Goal: Task Accomplishment & Management: Use online tool/utility

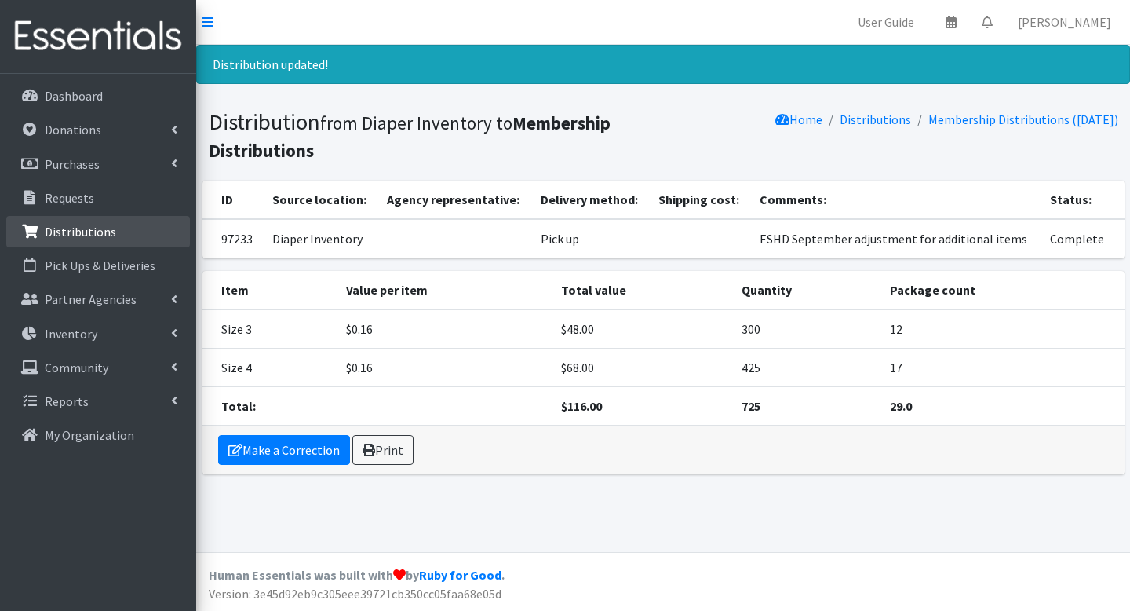
click at [129, 231] on link "Distributions" at bounding box center [98, 231] width 184 height 31
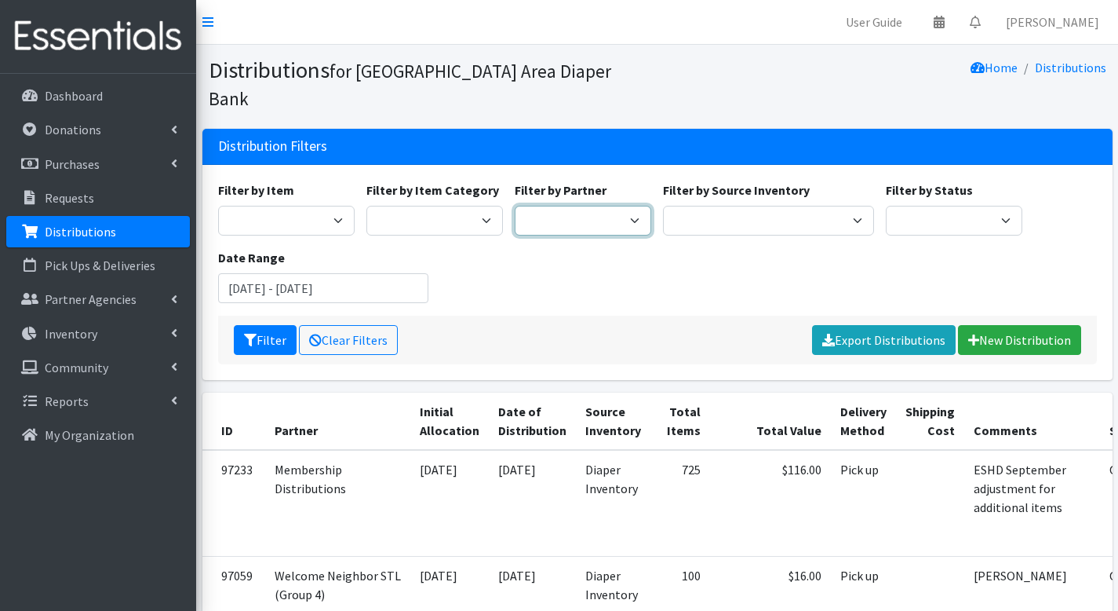
click at [534, 206] on select "Affinia Healthcare (Group 2) Annie Malone (Group 1) Assistance League of St. Lo…" at bounding box center [583, 221] width 137 height 30
select select "2388"
click at [515, 206] on select "Affinia Healthcare (Group 2) Annie Malone (Group 1) Assistance League of St. Lo…" at bounding box center [583, 221] width 137 height 30
click at [622, 180] on div "Filter by Partner Affinia Healthcare (Group 2) Annie Malone (Group 1) Assistanc…" at bounding box center [583, 207] width 148 height 55
click at [625, 206] on select "Affinia Healthcare (Group 2) Annie Malone (Group 1) Assistance League of St. Lo…" at bounding box center [583, 221] width 137 height 30
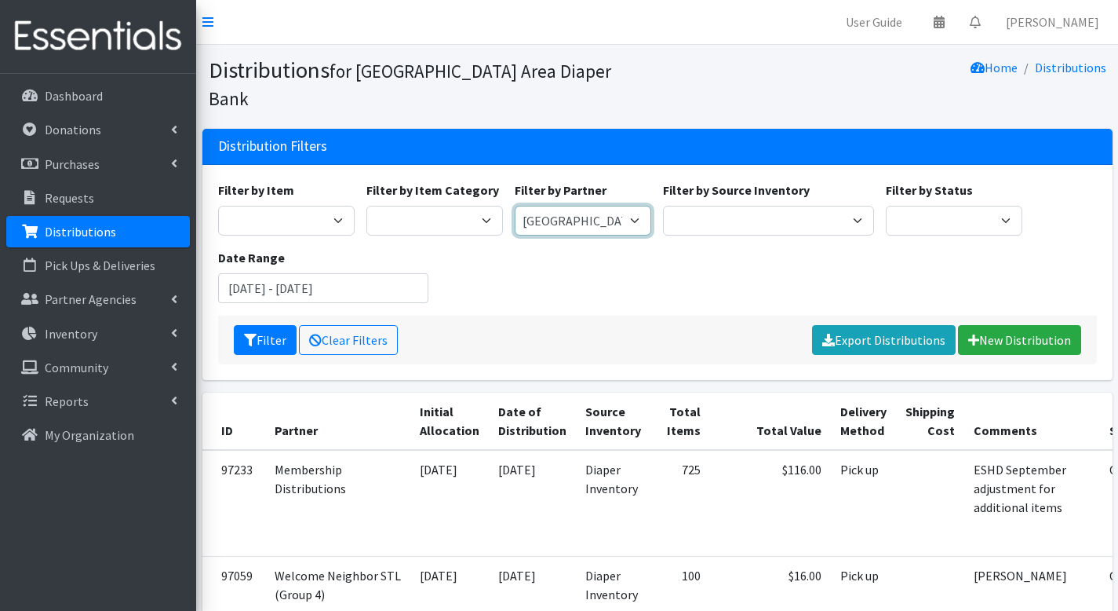
select select
click at [515, 206] on select "Affinia Healthcare (Group 2) Annie Malone (Group 1) Assistance League of St. Lo…" at bounding box center [583, 221] width 137 height 30
click at [381, 273] on input "July 25, 2025 - October 25, 2025" at bounding box center [323, 288] width 211 height 30
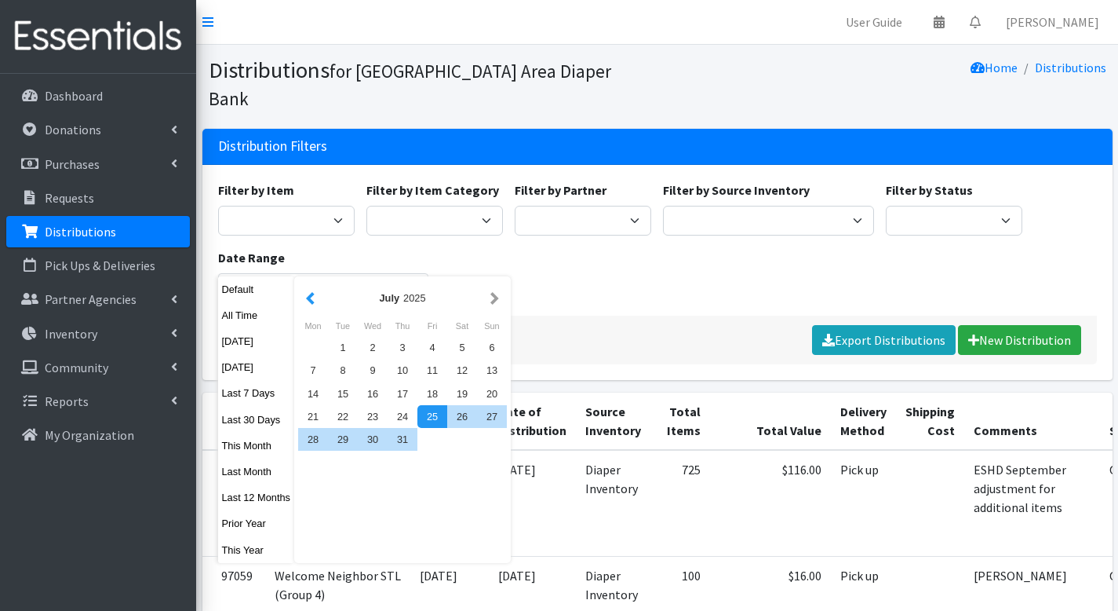
click at [316, 293] on button "button" at bounding box center [310, 298] width 16 height 20
click at [317, 293] on button "button" at bounding box center [310, 298] width 16 height 20
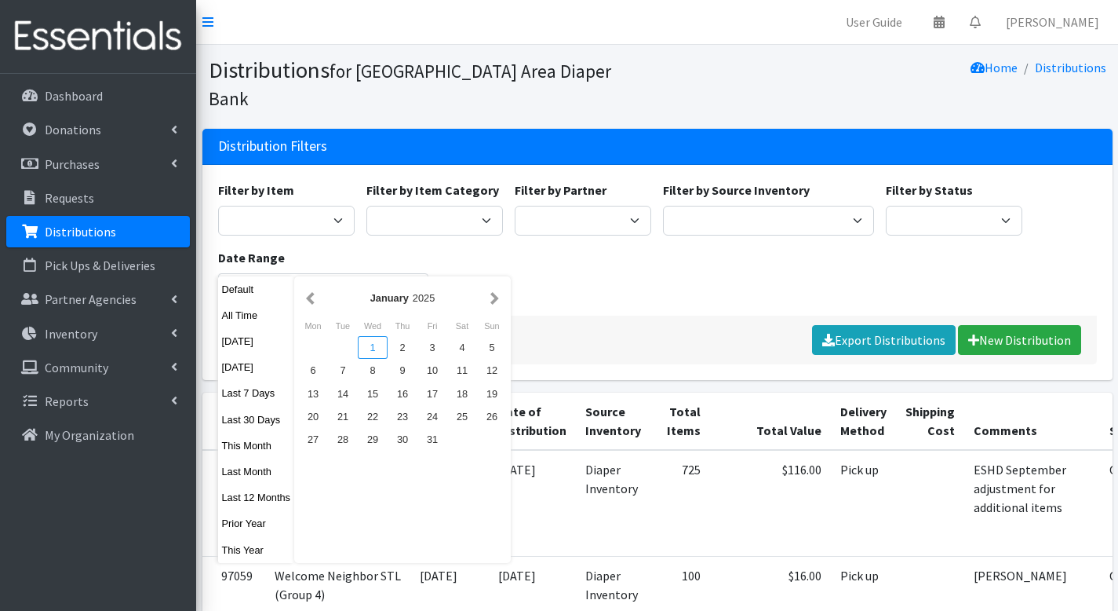
click at [377, 344] on div "1" at bounding box center [373, 347] width 30 height 23
click at [498, 298] on button "button" at bounding box center [495, 298] width 16 height 20
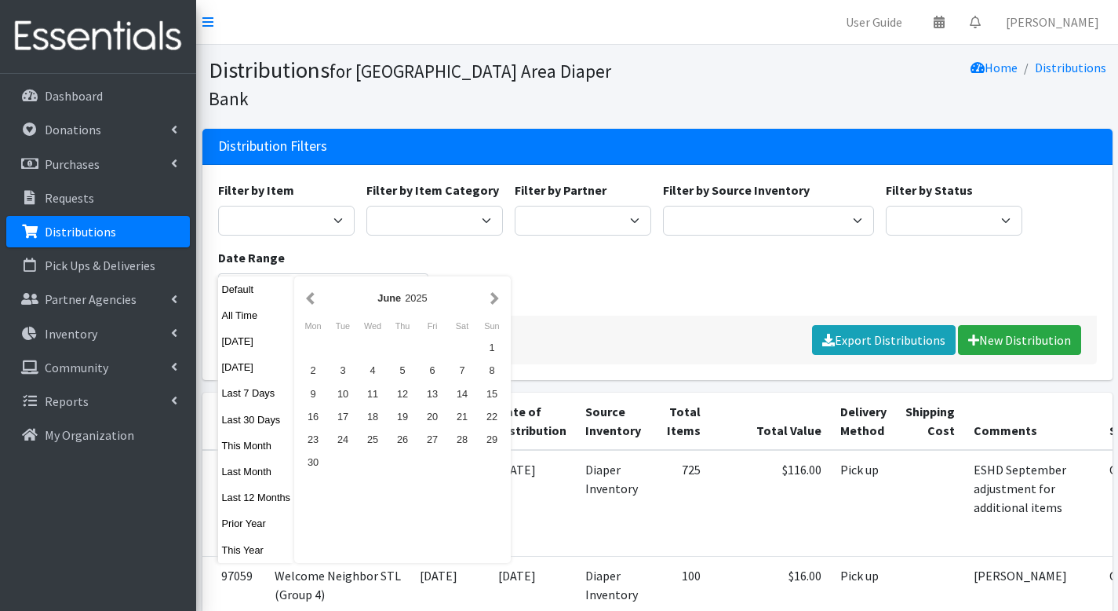
click at [498, 298] on button "button" at bounding box center [495, 298] width 16 height 20
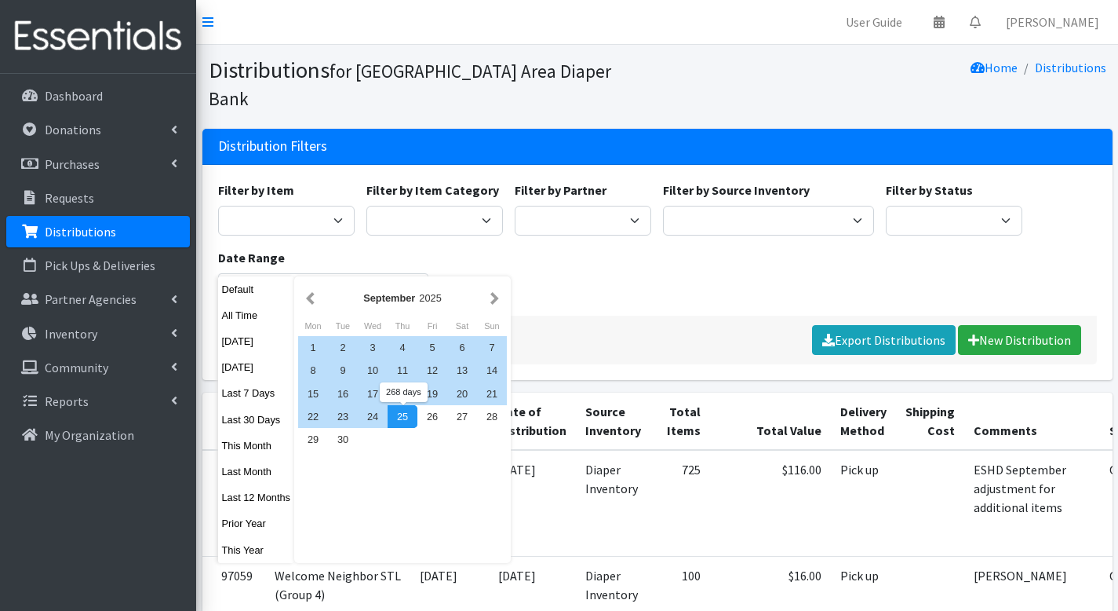
click at [404, 417] on div "25" at bounding box center [403, 416] width 30 height 23
type input "January 1, 2025 - September 25, 2025"
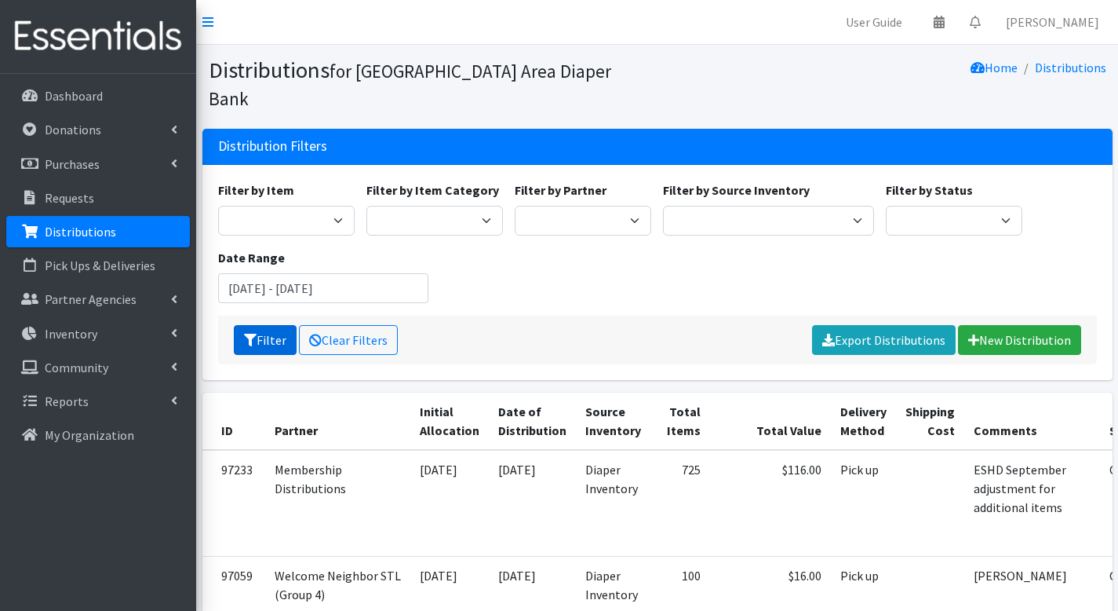
click at [262, 325] on button "Filter" at bounding box center [265, 340] width 63 height 30
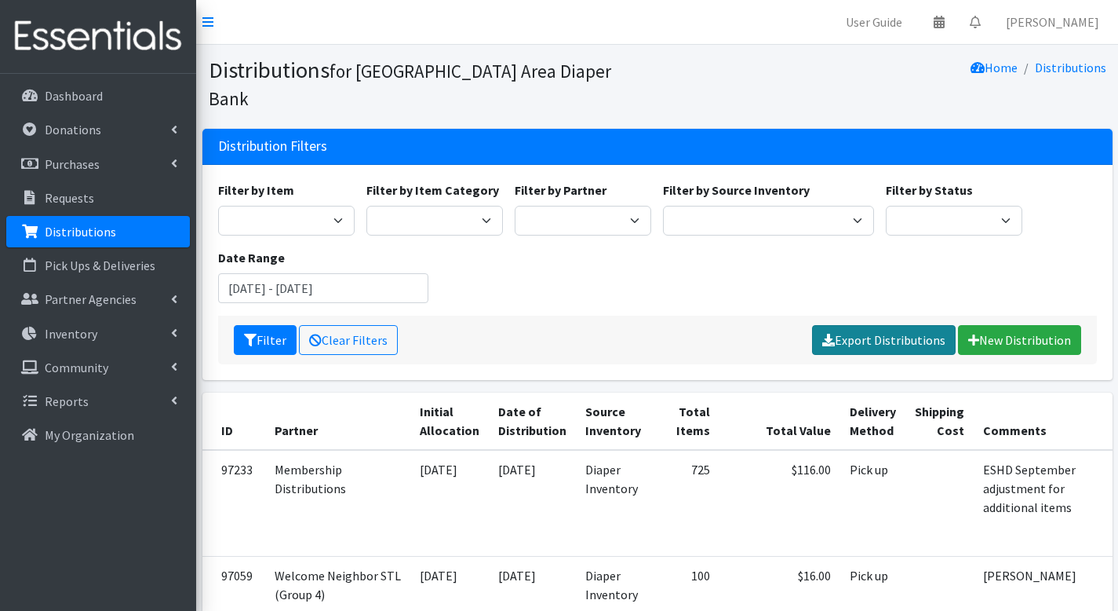
click at [906, 325] on link "Export Distributions" at bounding box center [884, 340] width 144 height 30
